Goal: Navigation & Orientation: Find specific page/section

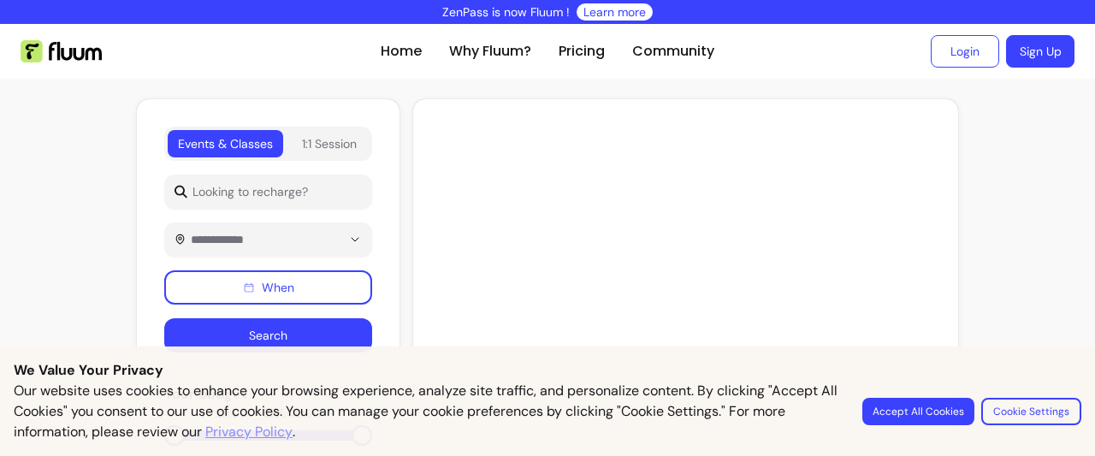
click at [947, 416] on button "Accept All Cookies" at bounding box center [918, 411] width 112 height 27
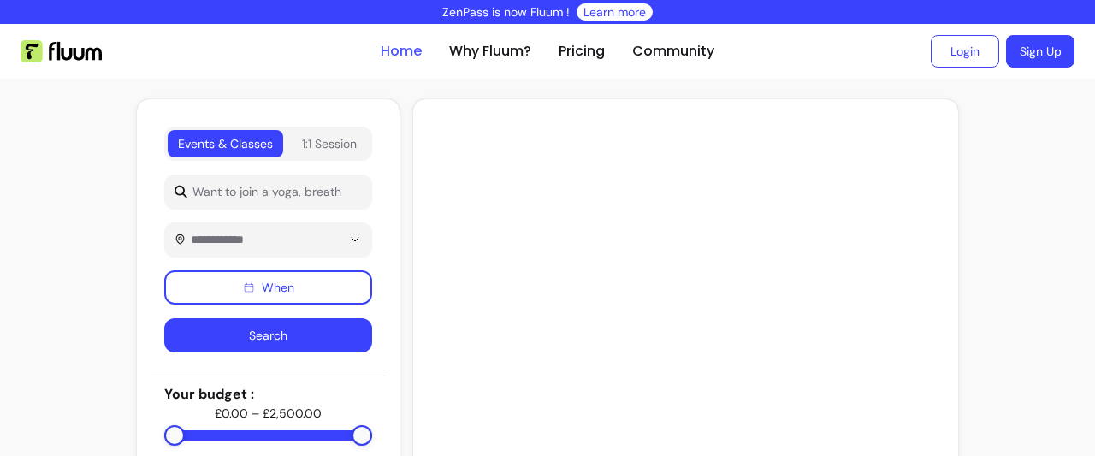
click at [393, 52] on link "Home" at bounding box center [401, 51] width 41 height 21
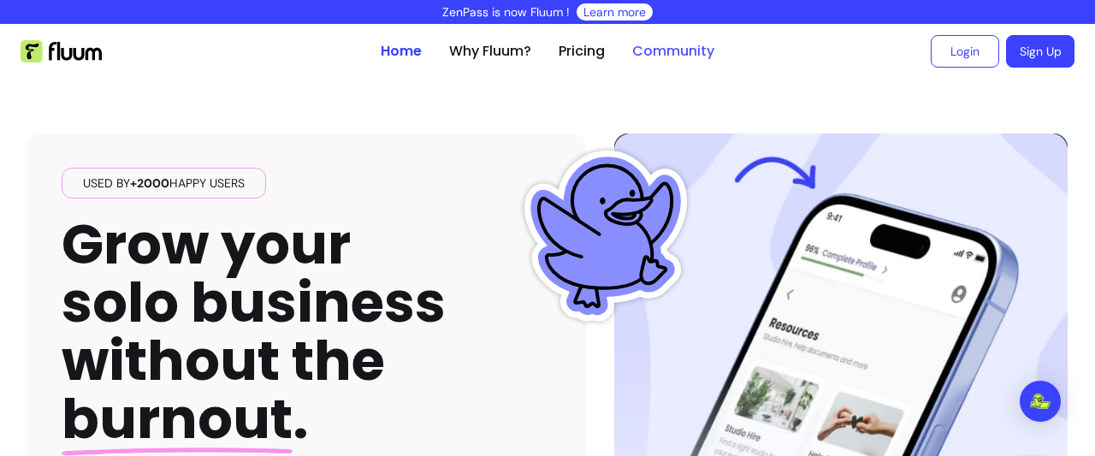
click at [687, 47] on link "Community" at bounding box center [673, 51] width 82 height 21
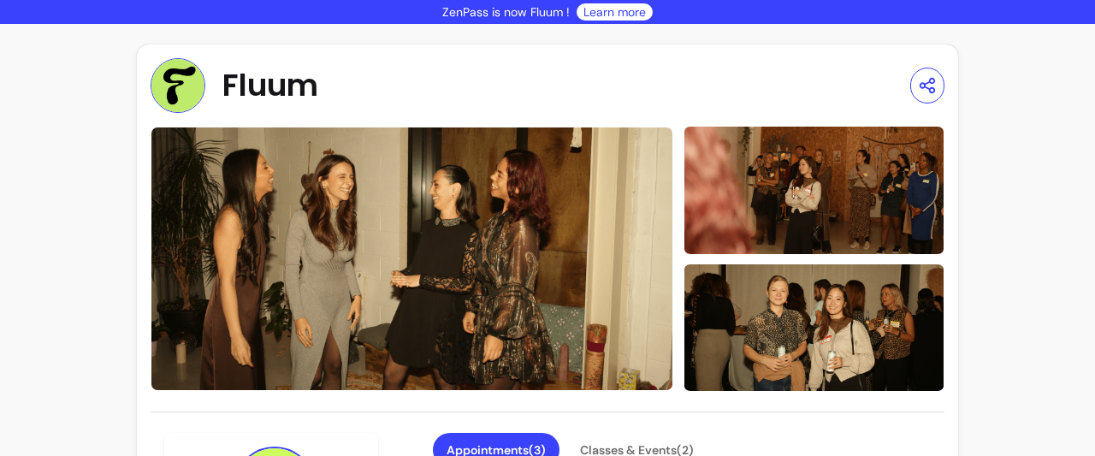
click at [606, 9] on link "Learn more" at bounding box center [615, 11] width 62 height 17
